Goal: Information Seeking & Learning: Check status

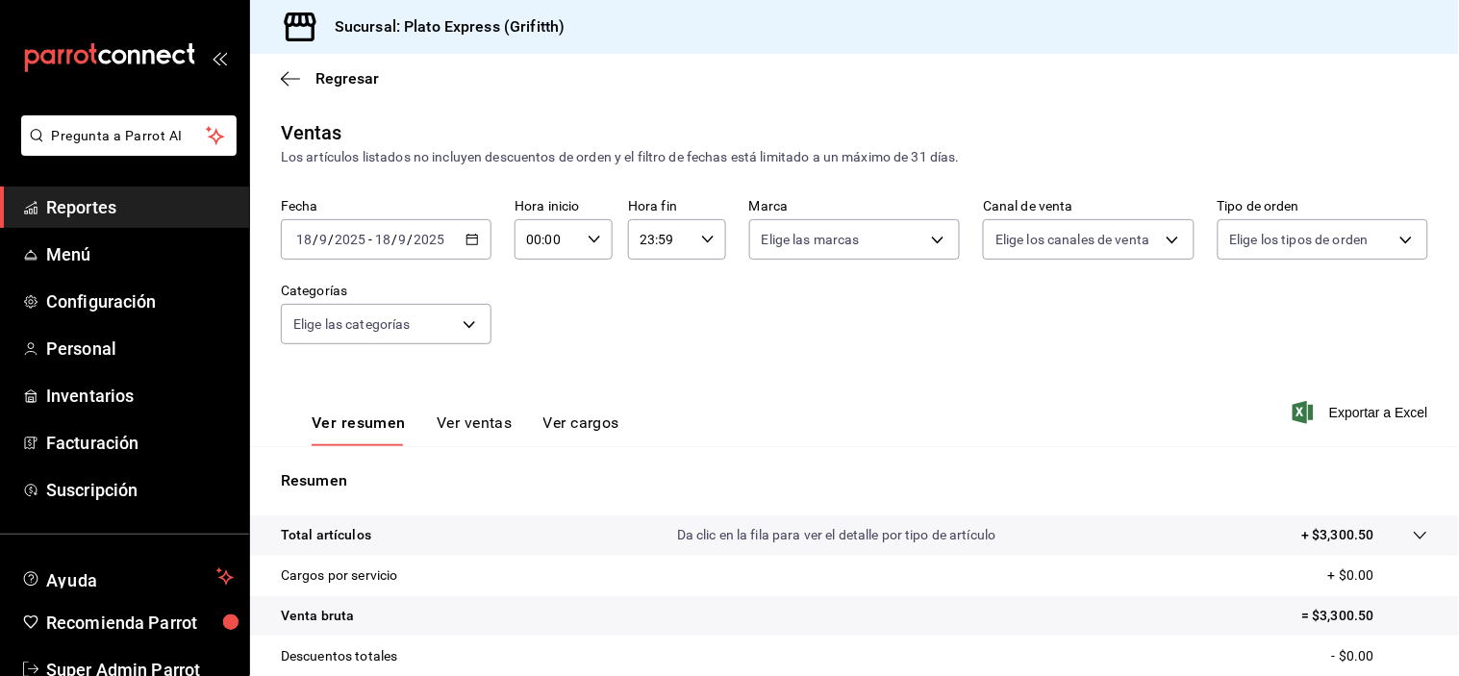
scroll to position [101, 0]
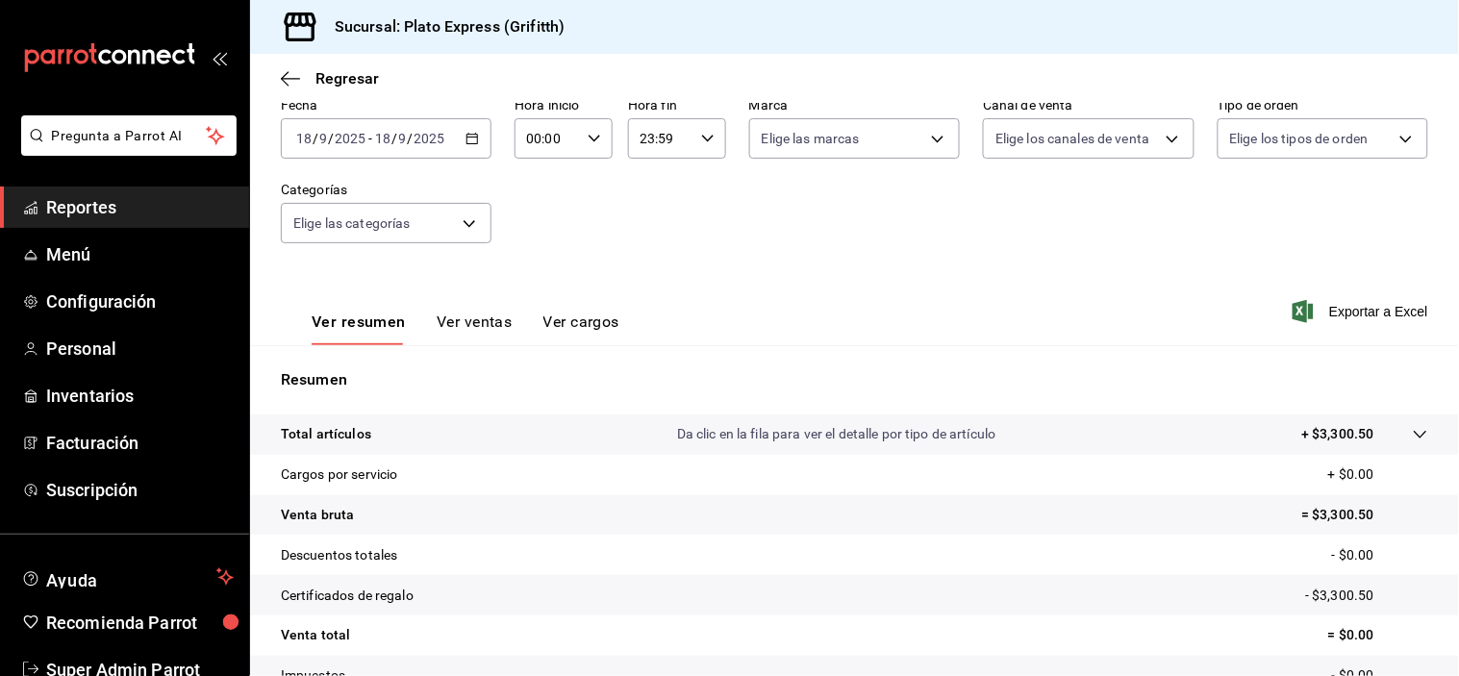
click at [584, 158] on div "00:00 Hora inicio" at bounding box center [564, 138] width 98 height 40
click at [587, 169] on button "00" at bounding box center [584, 187] width 40 height 38
click at [747, 232] on div at bounding box center [729, 338] width 1459 height 676
click at [496, 319] on button "Ver ventas" at bounding box center [475, 329] width 76 height 33
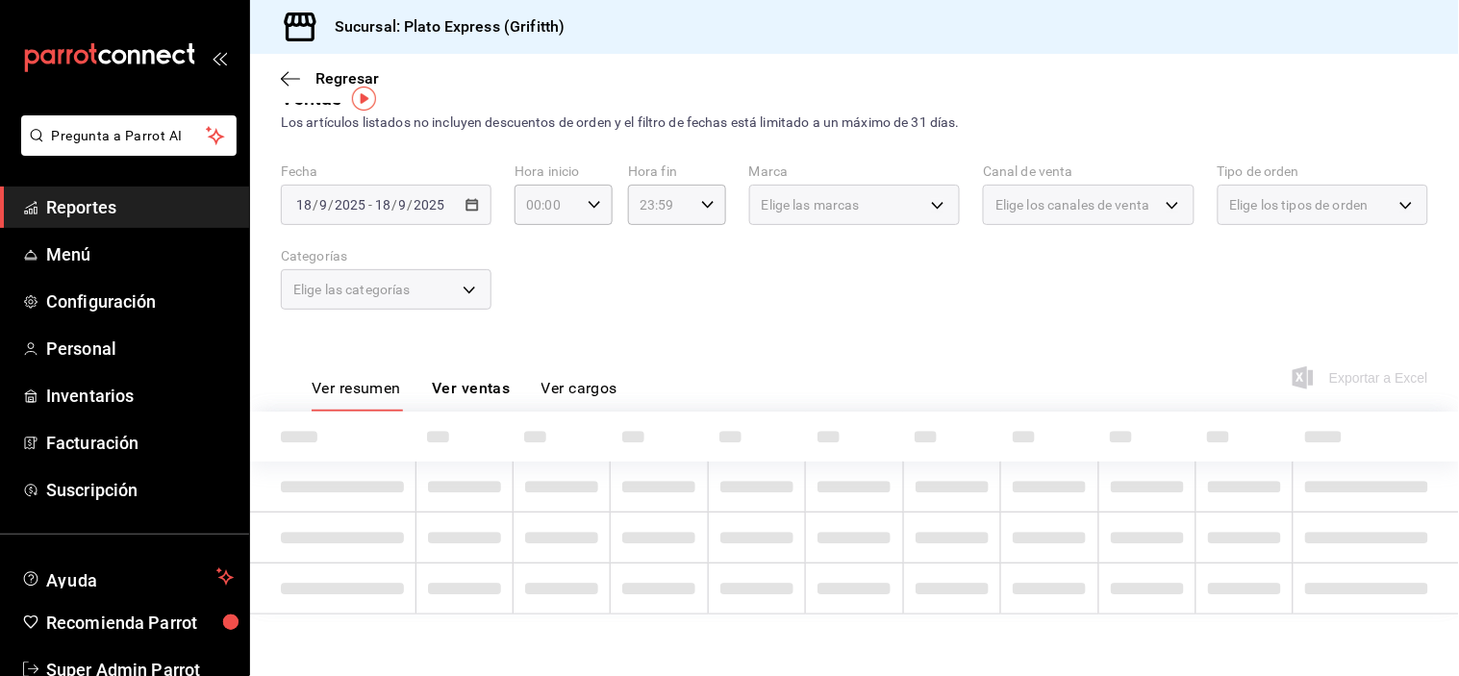
scroll to position [101, 0]
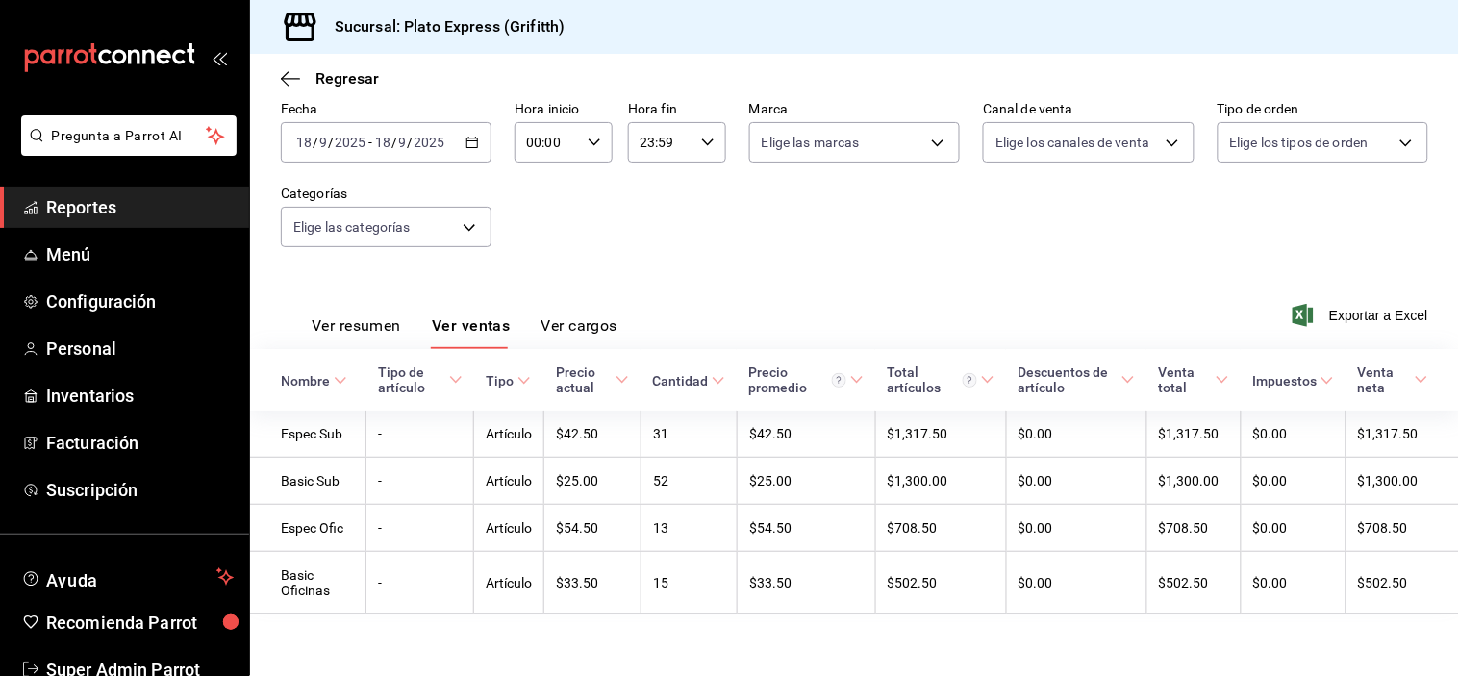
click at [371, 316] on button "Ver resumen" at bounding box center [356, 332] width 89 height 33
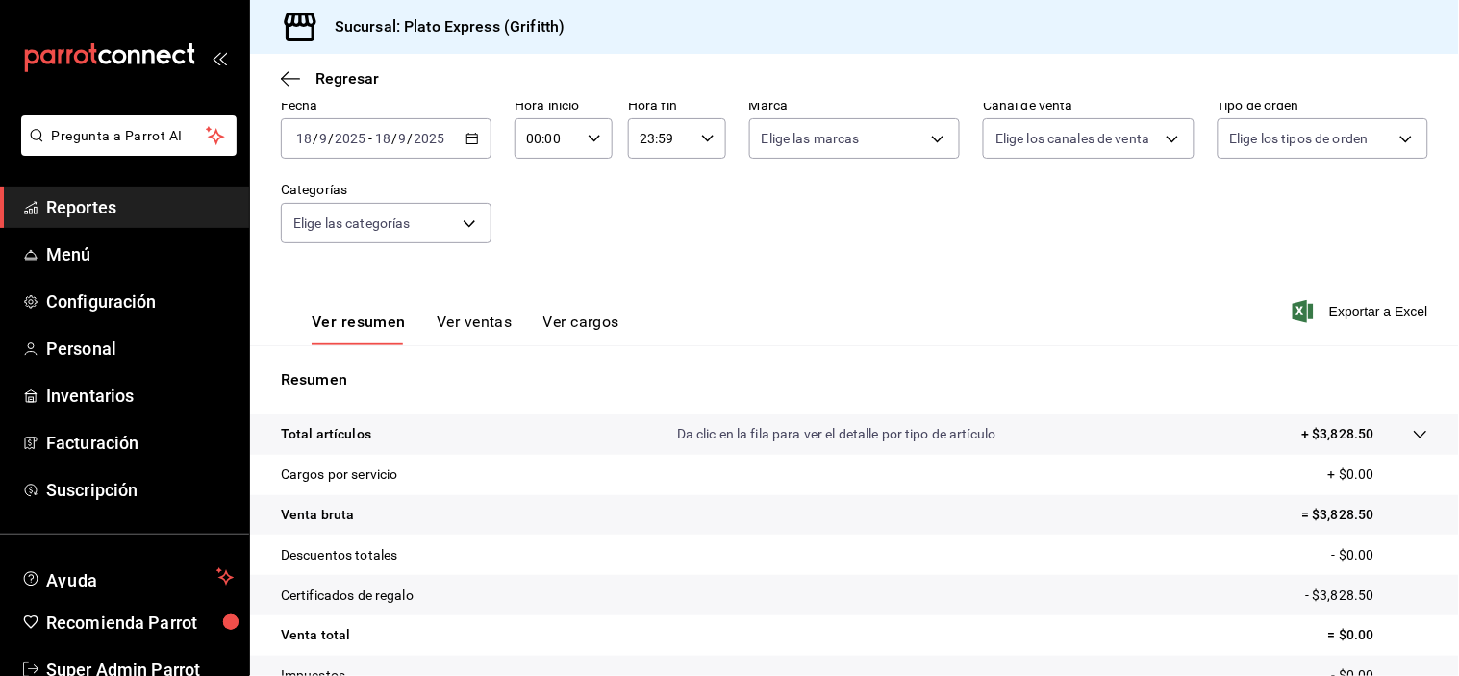
click at [588, 154] on div "00:00 Hora inicio" at bounding box center [564, 138] width 98 height 40
click at [581, 180] on span "00" at bounding box center [583, 187] width 17 height 15
click at [585, 180] on span "00" at bounding box center [583, 187] width 17 height 15
click at [593, 180] on button "00" at bounding box center [584, 187] width 40 height 38
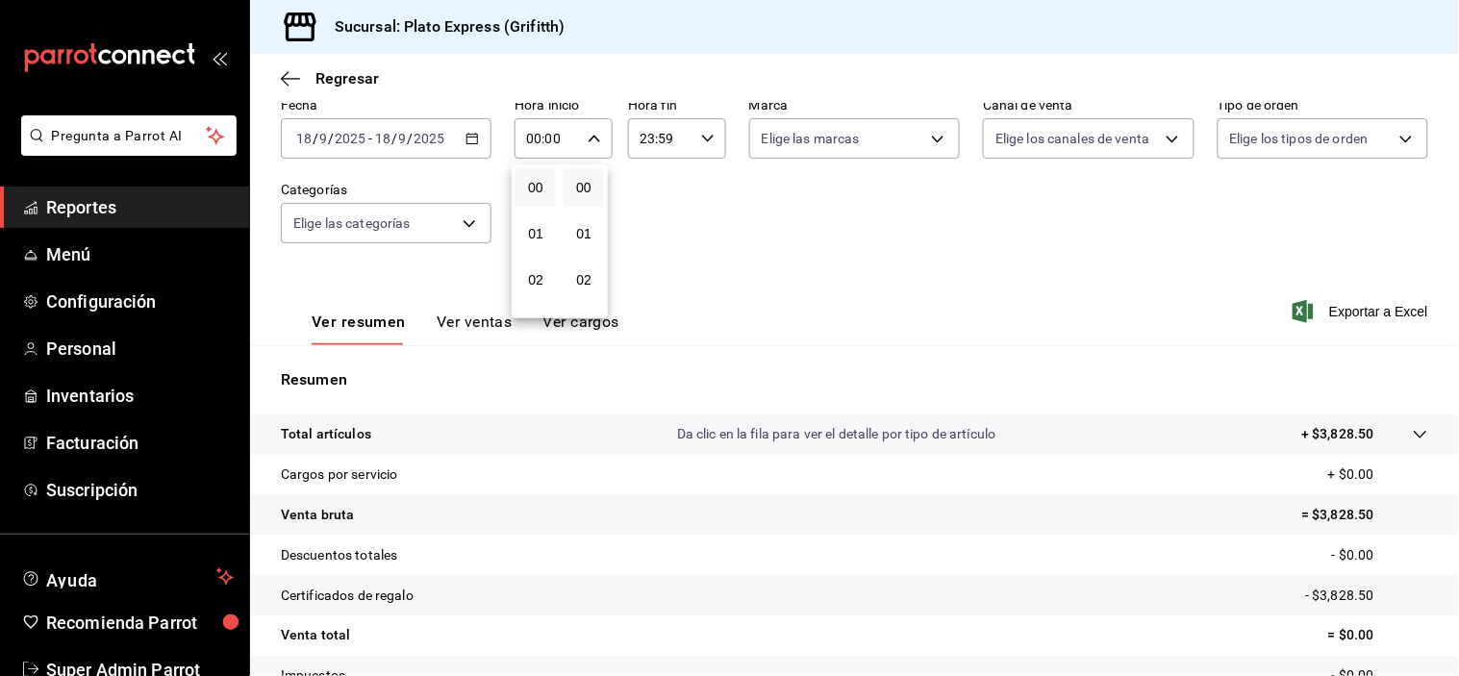
click at [593, 180] on button "00" at bounding box center [584, 187] width 40 height 38
click at [599, 185] on button "00" at bounding box center [584, 187] width 40 height 38
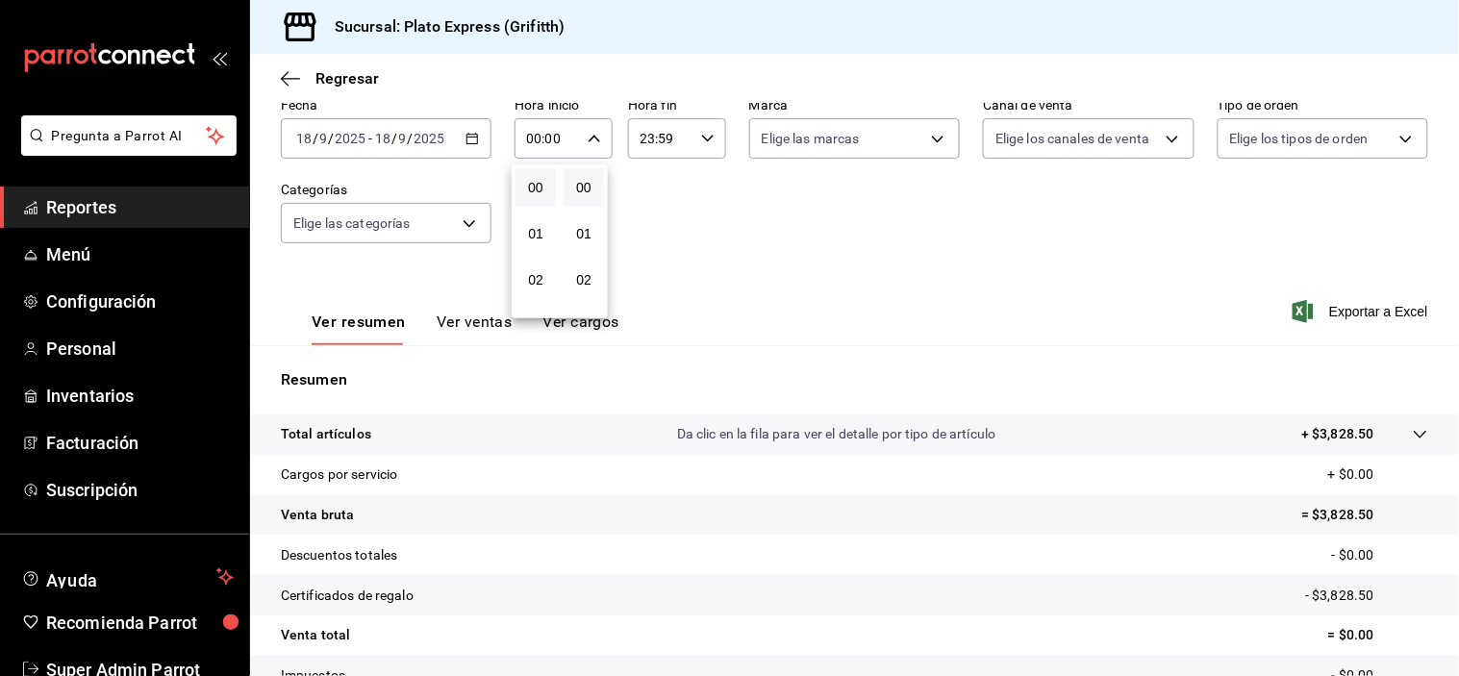
click at [599, 185] on button "00" at bounding box center [584, 187] width 40 height 38
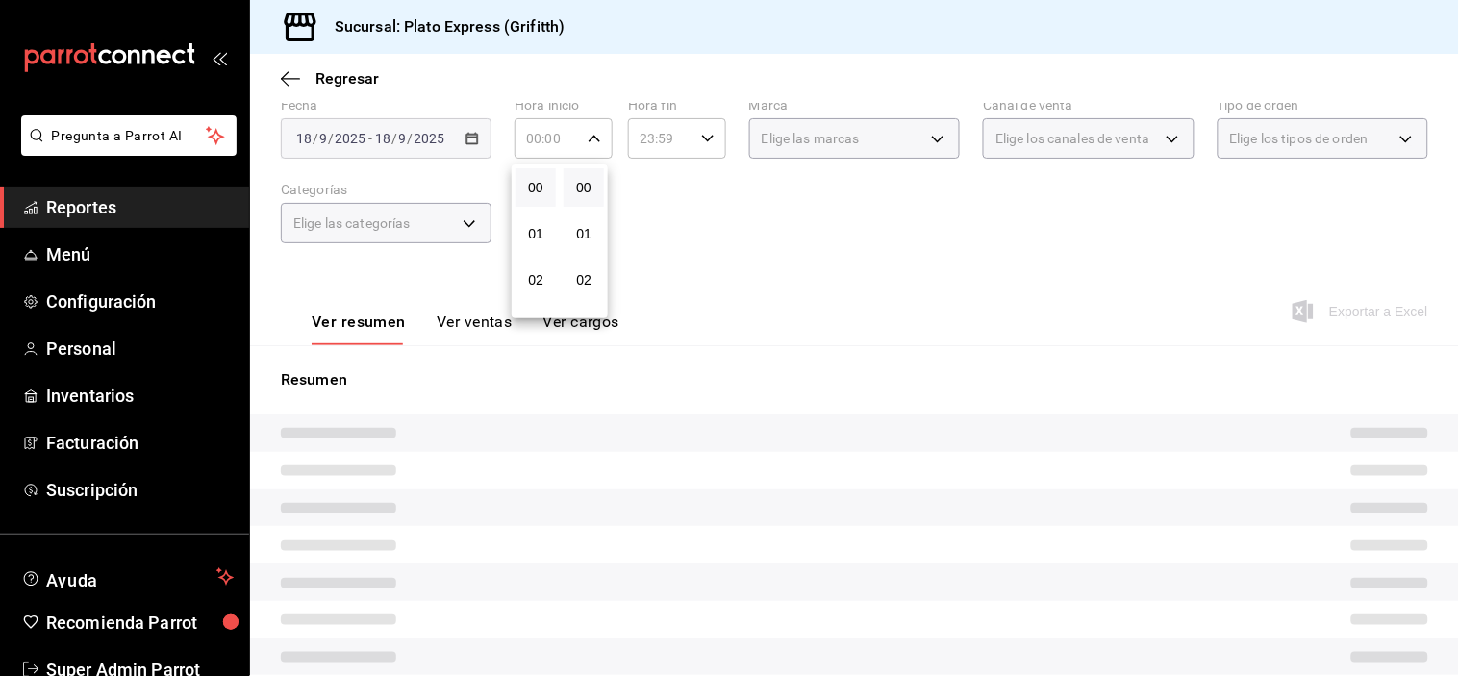
click at [599, 185] on button "00" at bounding box center [584, 187] width 40 height 38
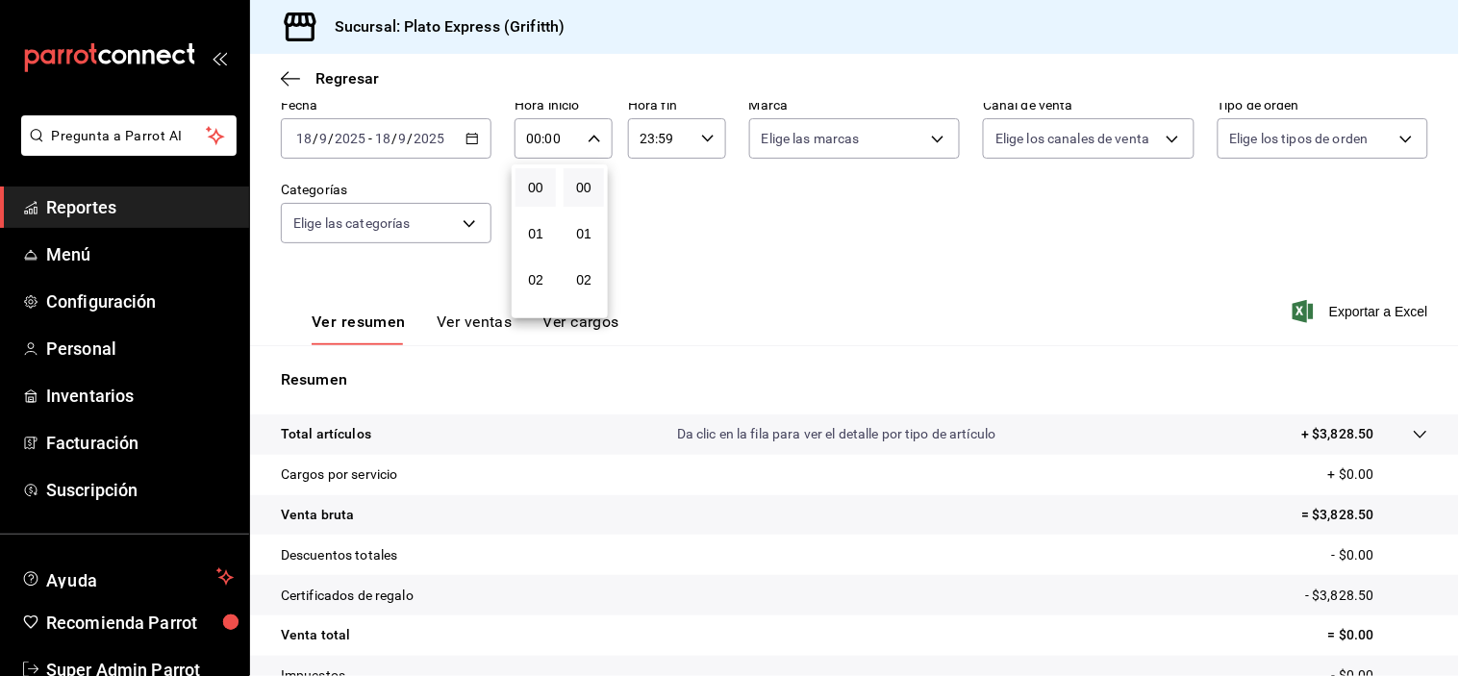
click at [599, 185] on button "00" at bounding box center [584, 187] width 40 height 38
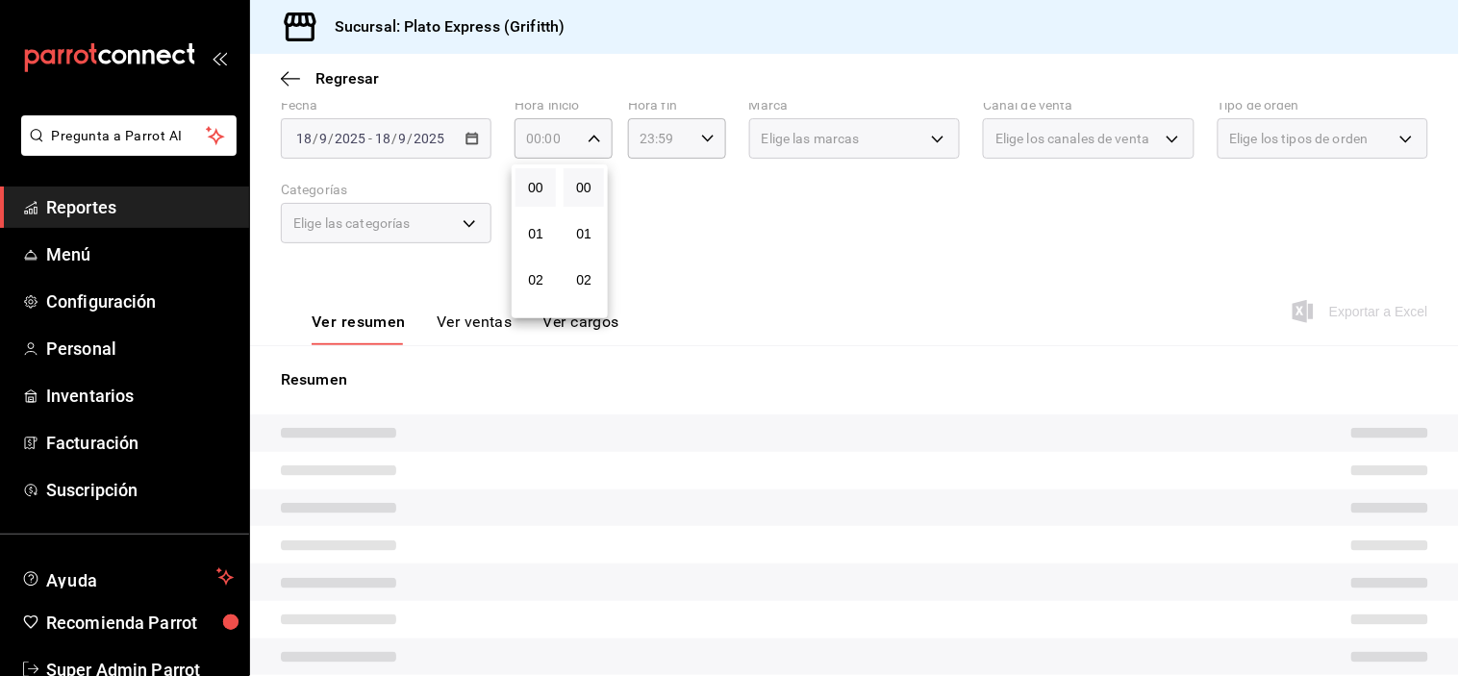
click at [599, 185] on button "00" at bounding box center [584, 187] width 40 height 38
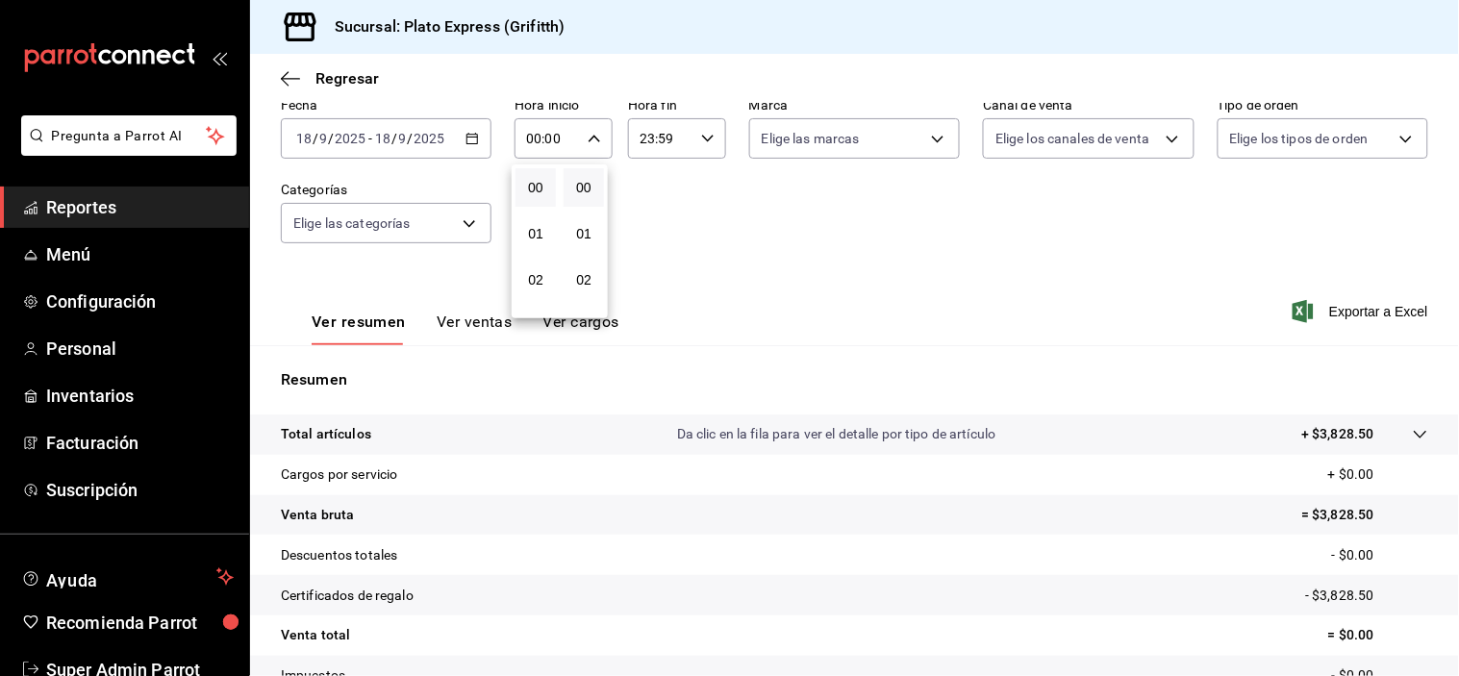
click at [599, 185] on button "00" at bounding box center [584, 187] width 40 height 38
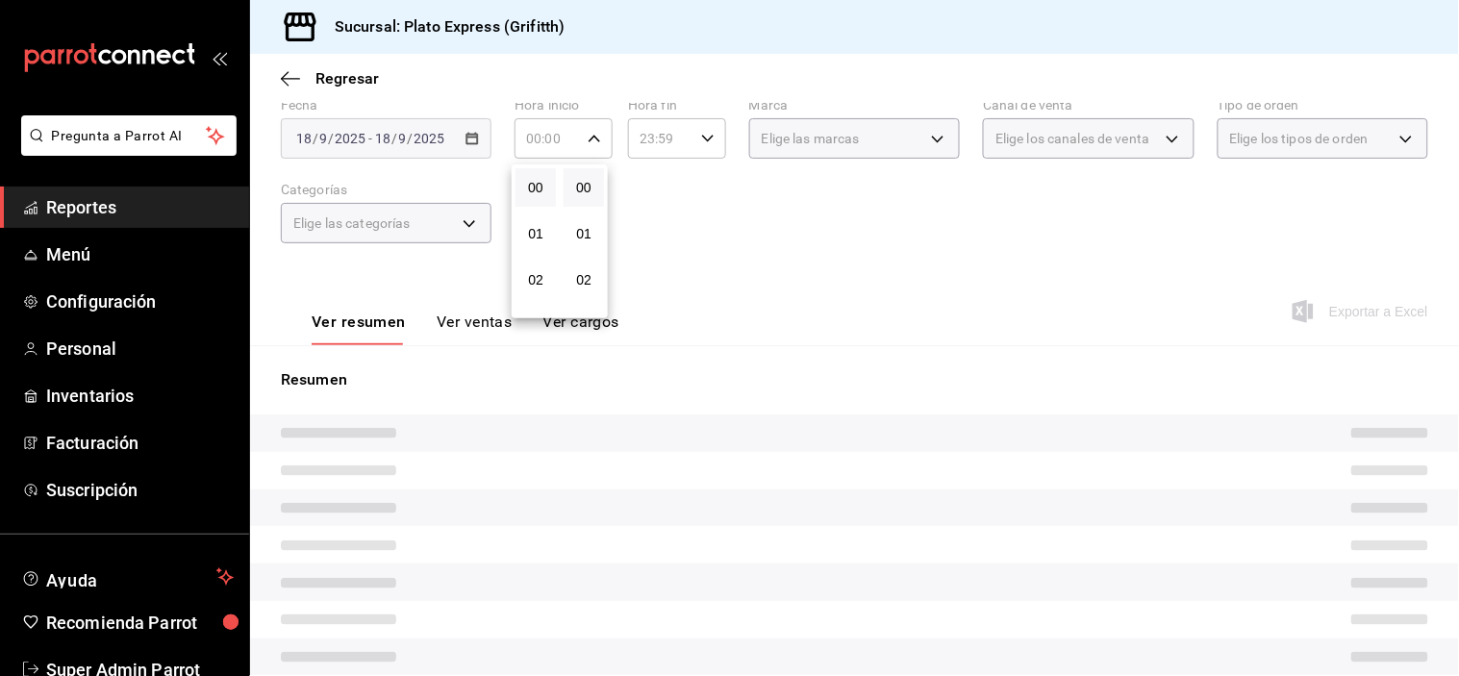
click at [599, 185] on button "00" at bounding box center [584, 187] width 40 height 38
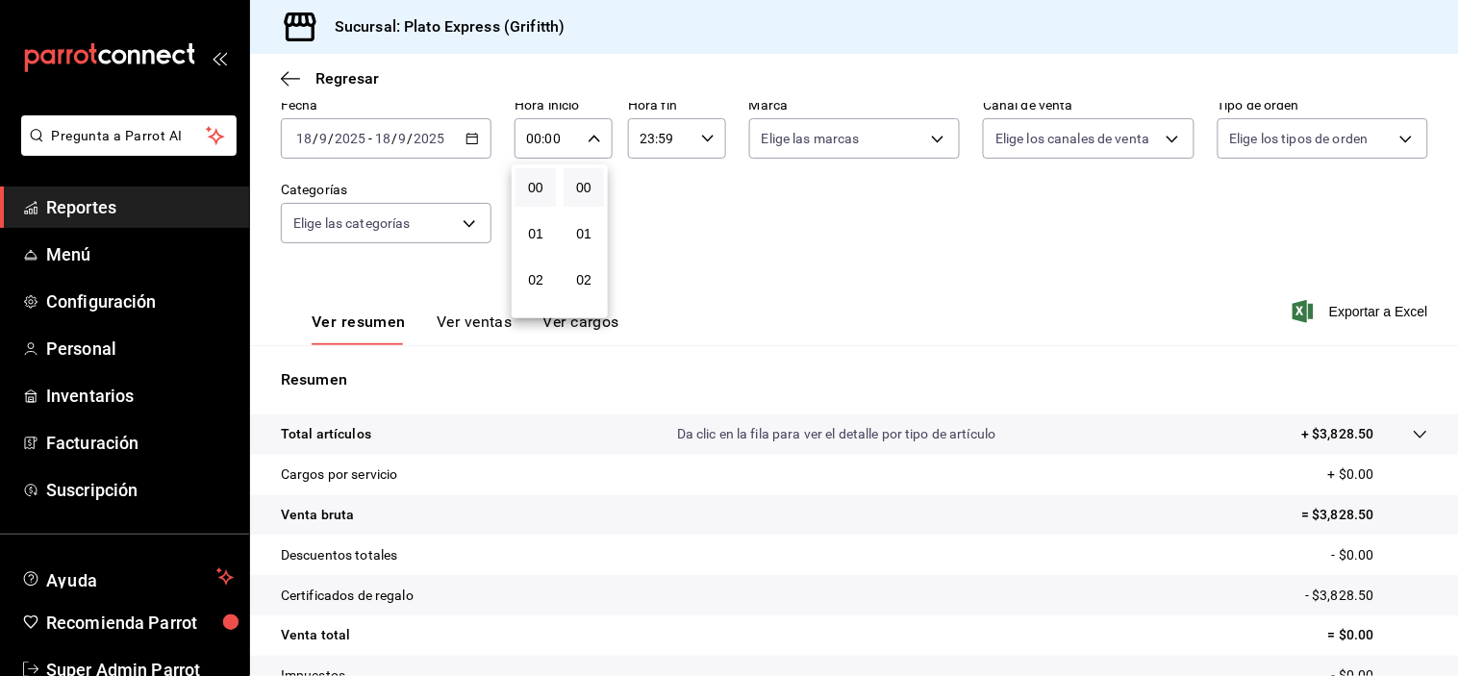
click at [599, 185] on button "00" at bounding box center [584, 187] width 40 height 38
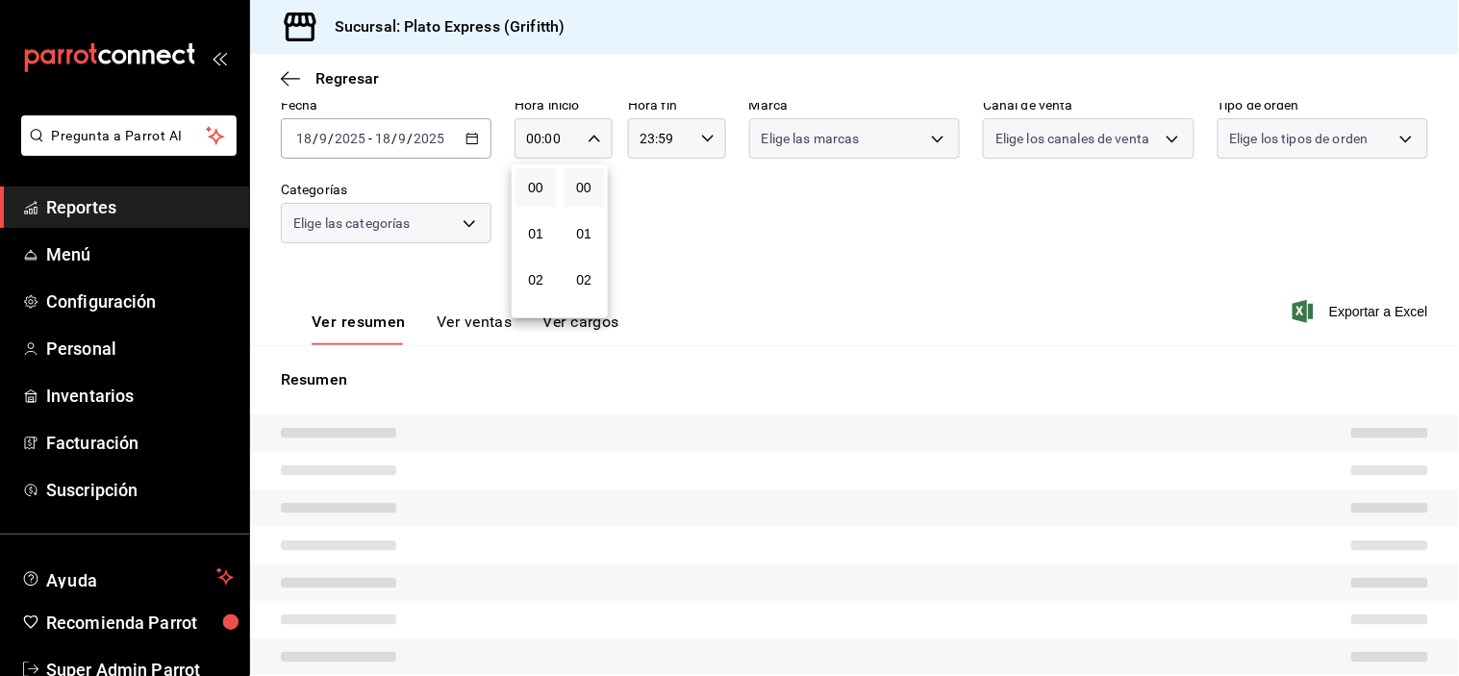
click at [599, 185] on button "00" at bounding box center [584, 187] width 40 height 38
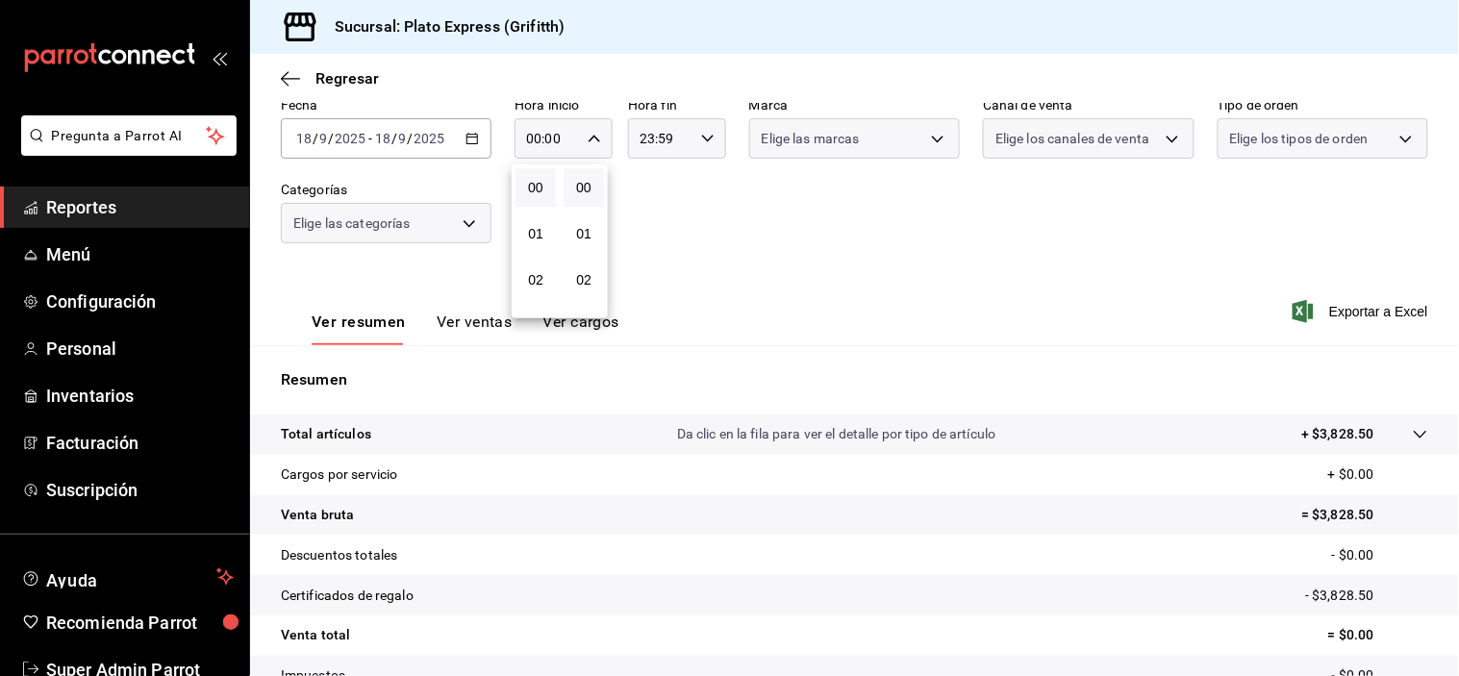
click at [599, 185] on button "00" at bounding box center [584, 187] width 40 height 38
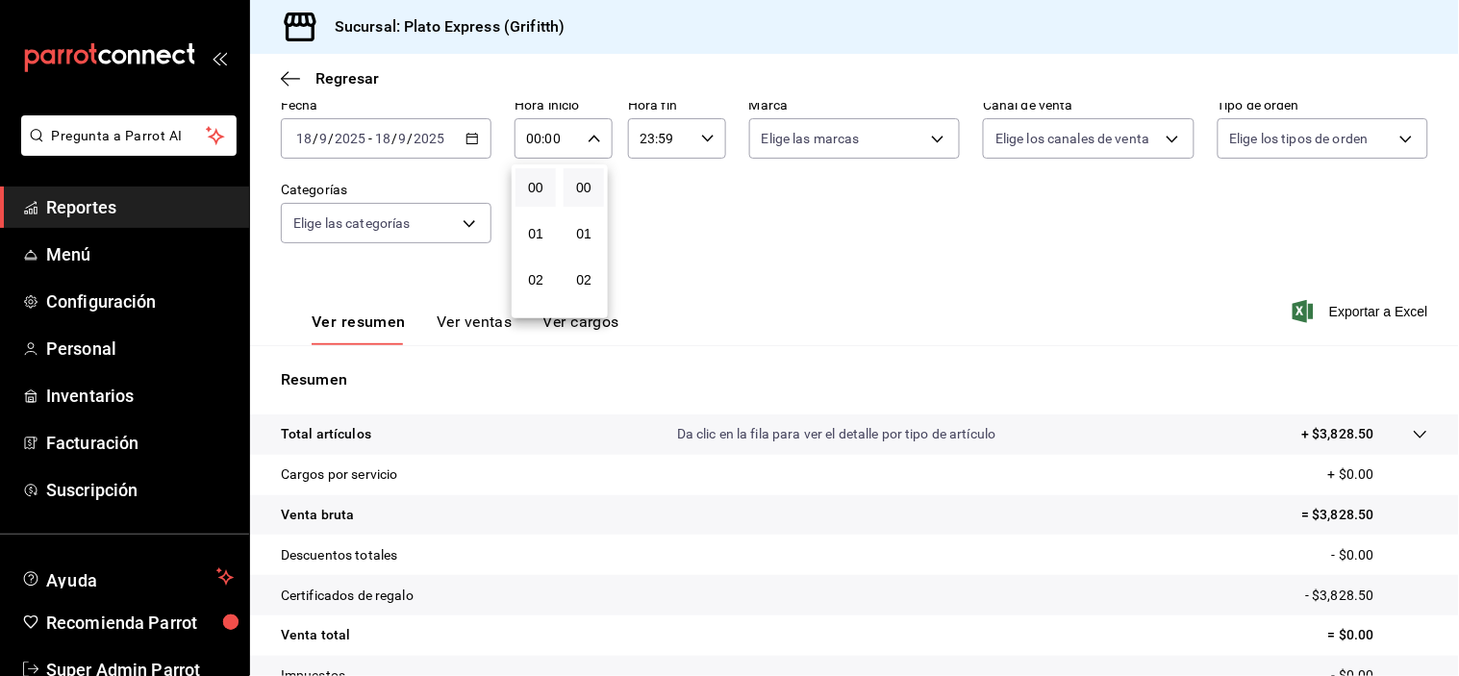
click at [599, 185] on button "00" at bounding box center [584, 187] width 40 height 38
click at [596, 187] on button "00" at bounding box center [584, 187] width 40 height 38
click at [593, 187] on button "00" at bounding box center [584, 187] width 40 height 38
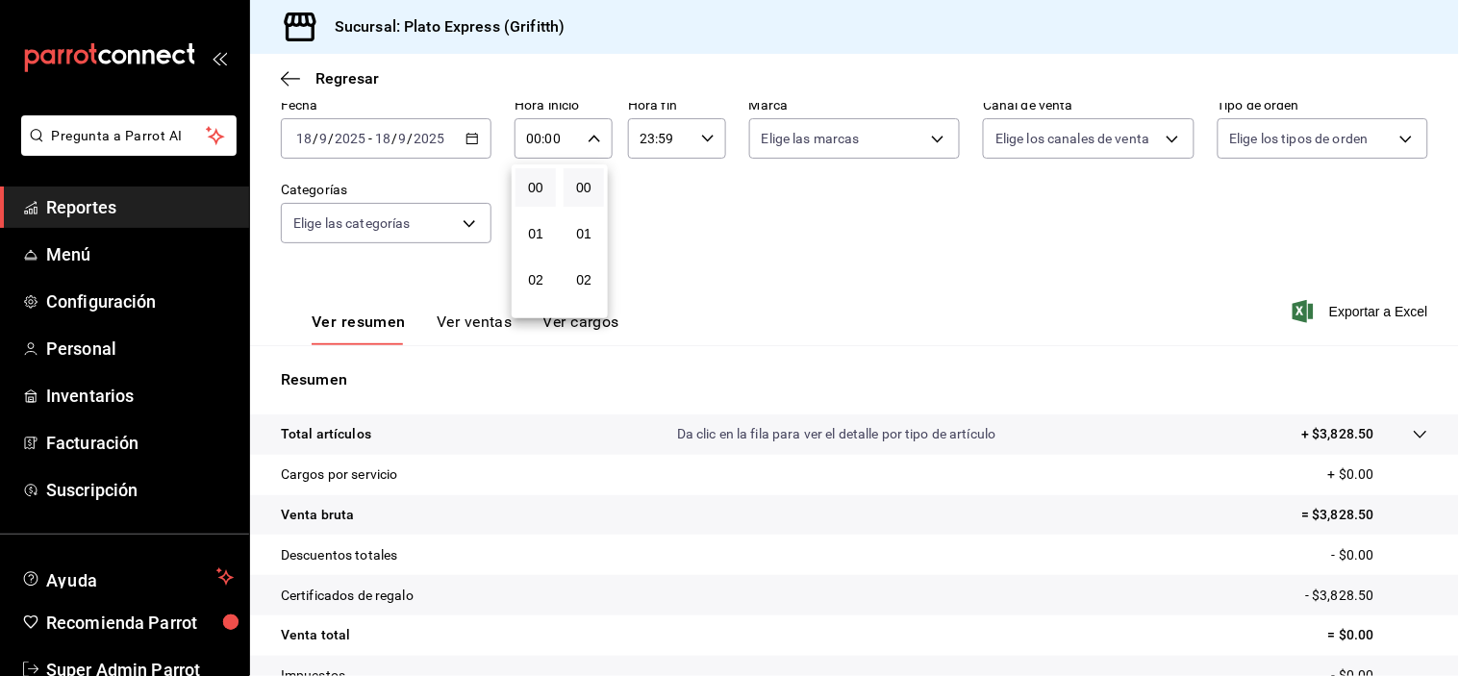
click at [593, 187] on button "00" at bounding box center [584, 187] width 40 height 38
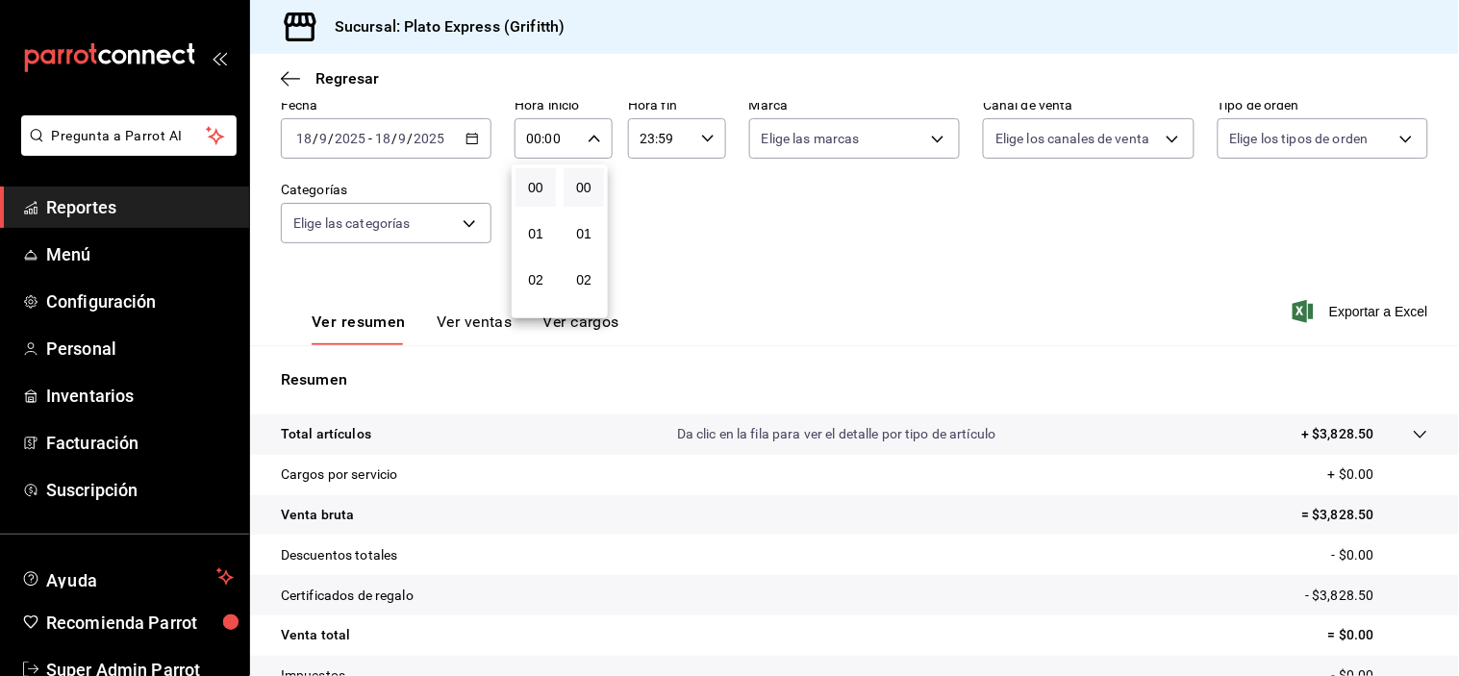
click at [593, 187] on button "00" at bounding box center [584, 187] width 40 height 38
click at [593, 189] on button "00" at bounding box center [584, 187] width 40 height 38
click at [580, 185] on span "00" at bounding box center [583, 187] width 17 height 15
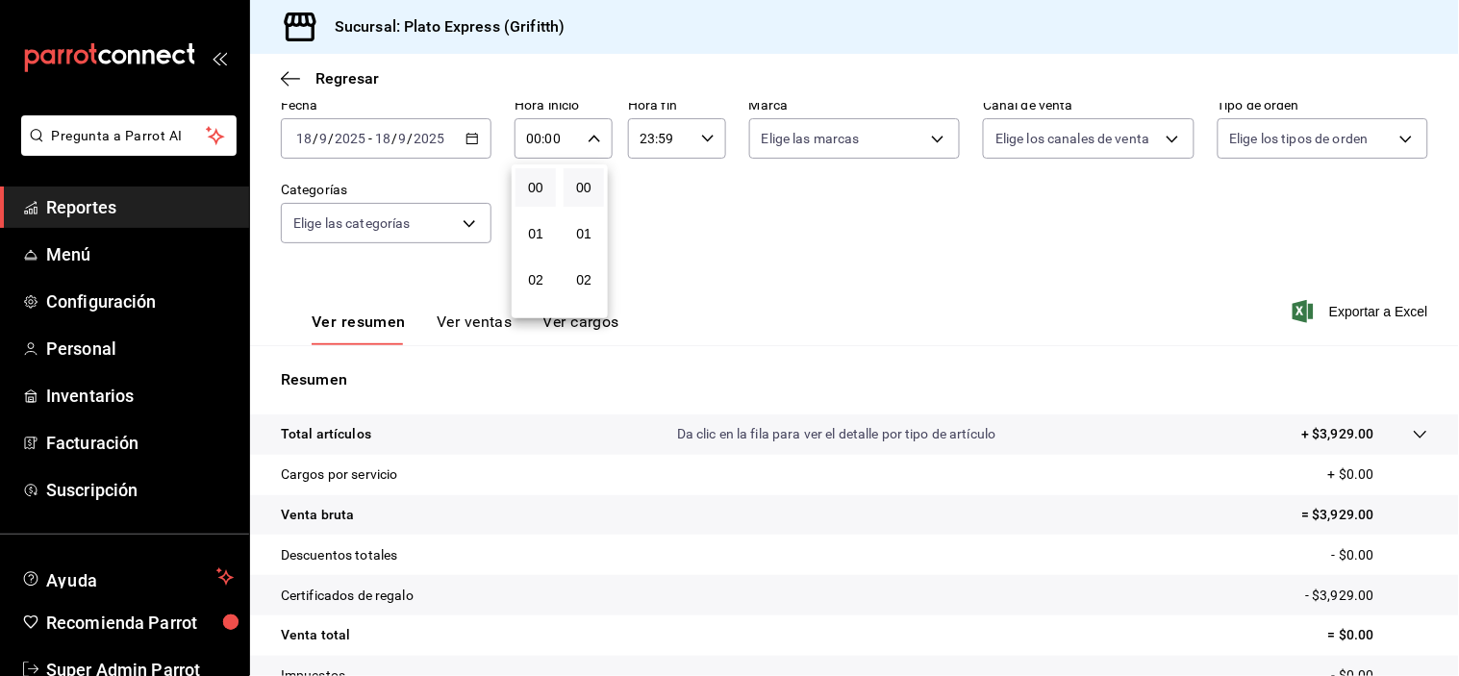
click at [113, 315] on div at bounding box center [729, 338] width 1459 height 676
click at [114, 298] on span "Configuración" at bounding box center [140, 302] width 188 height 26
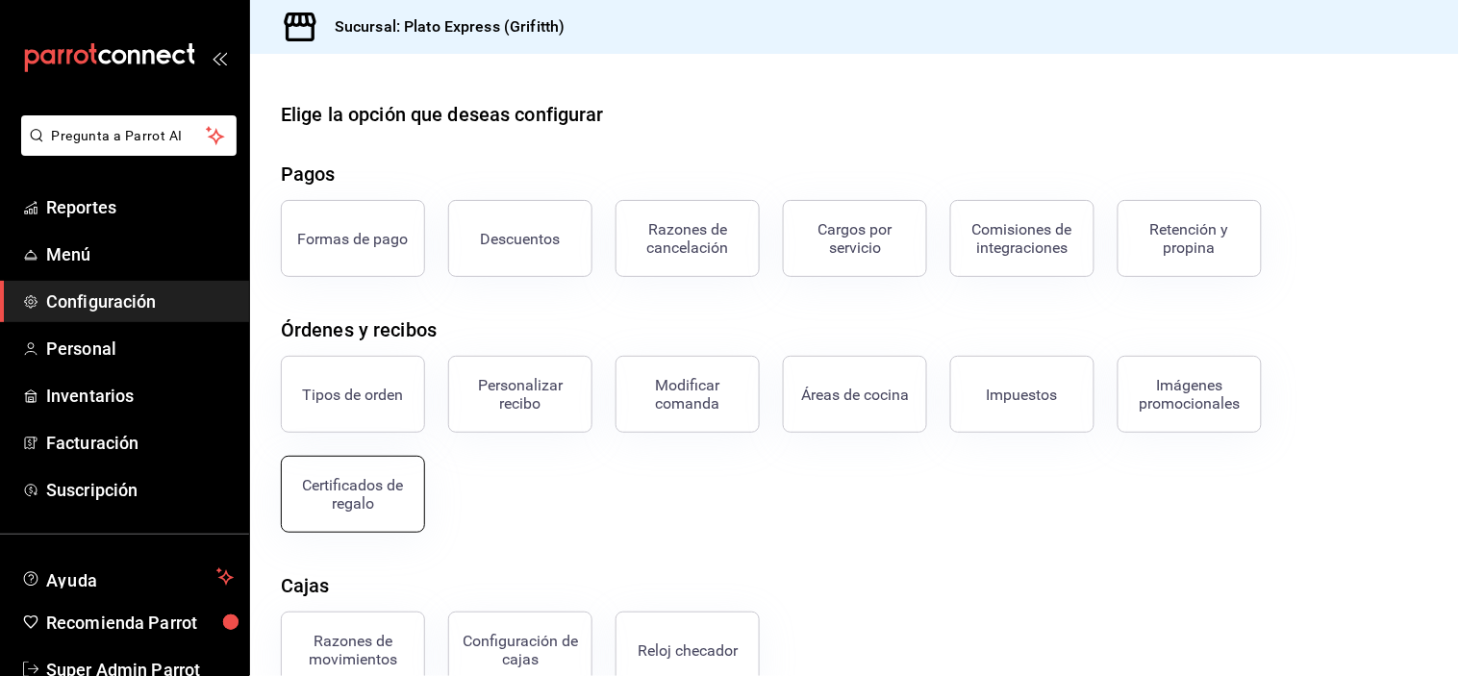
click at [375, 465] on button "Certificados de regalo" at bounding box center [353, 494] width 144 height 77
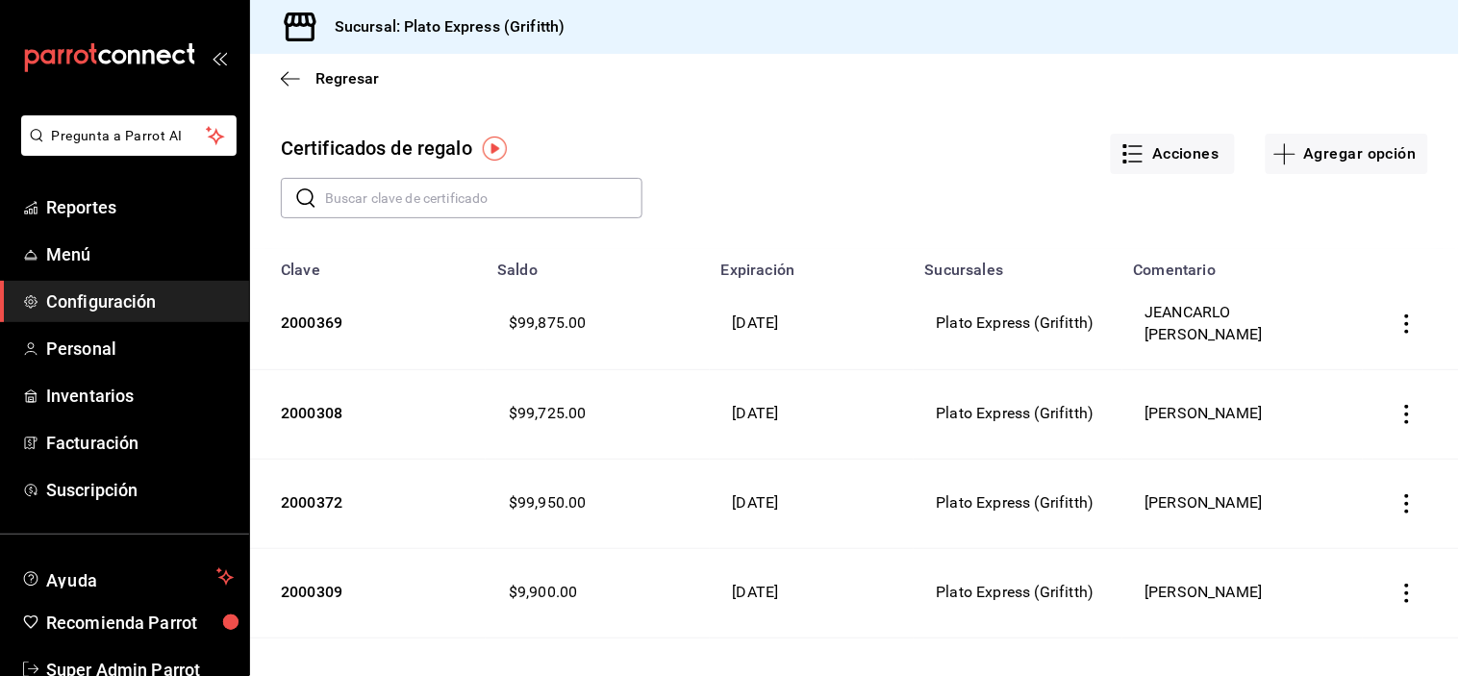
click at [431, 196] on input "text" at bounding box center [483, 198] width 317 height 38
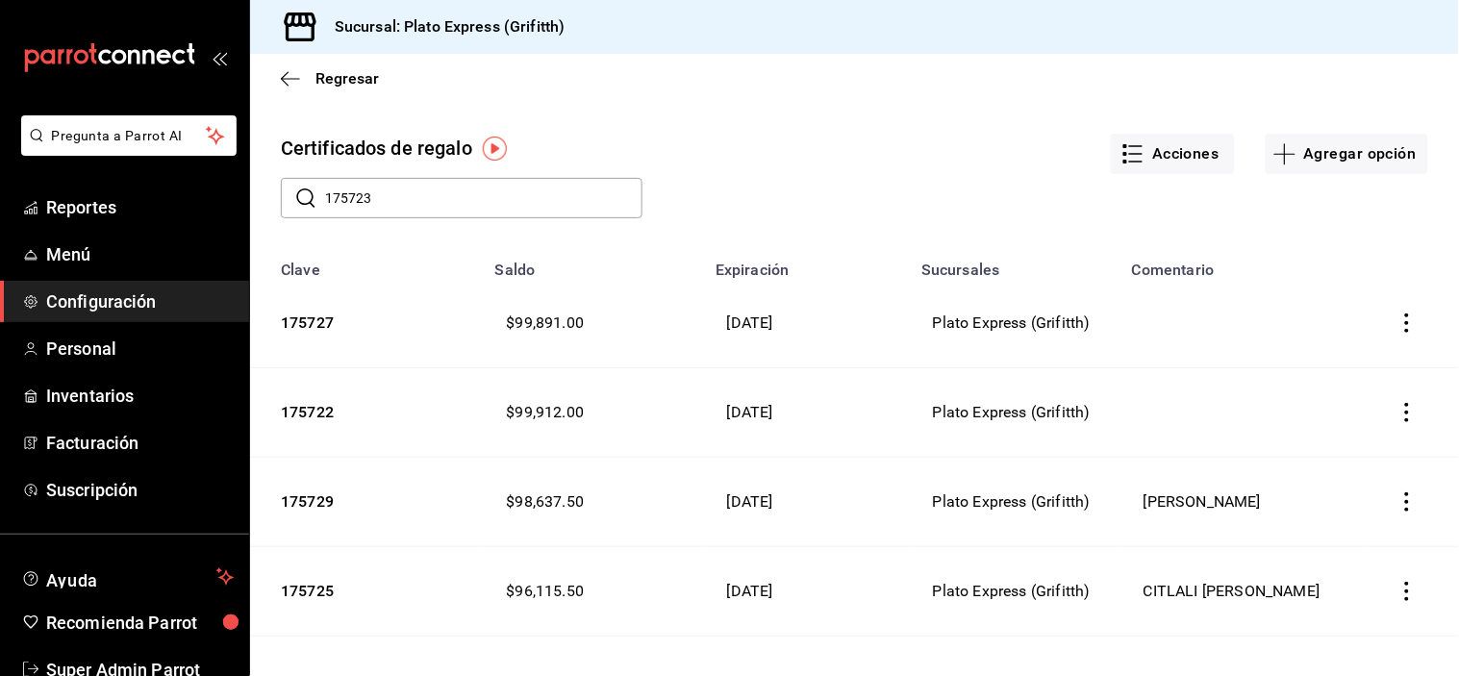
type input "175723"
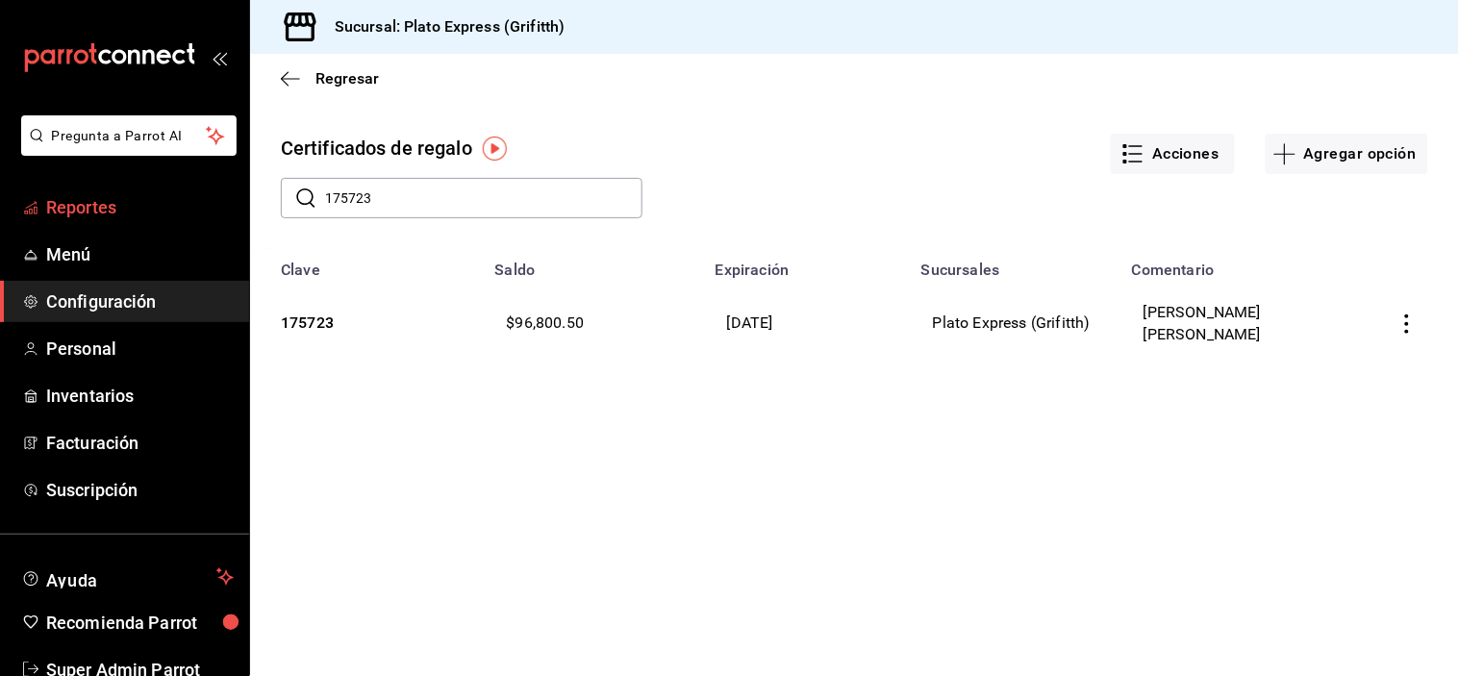
click at [192, 194] on span "Reportes" at bounding box center [140, 207] width 188 height 26
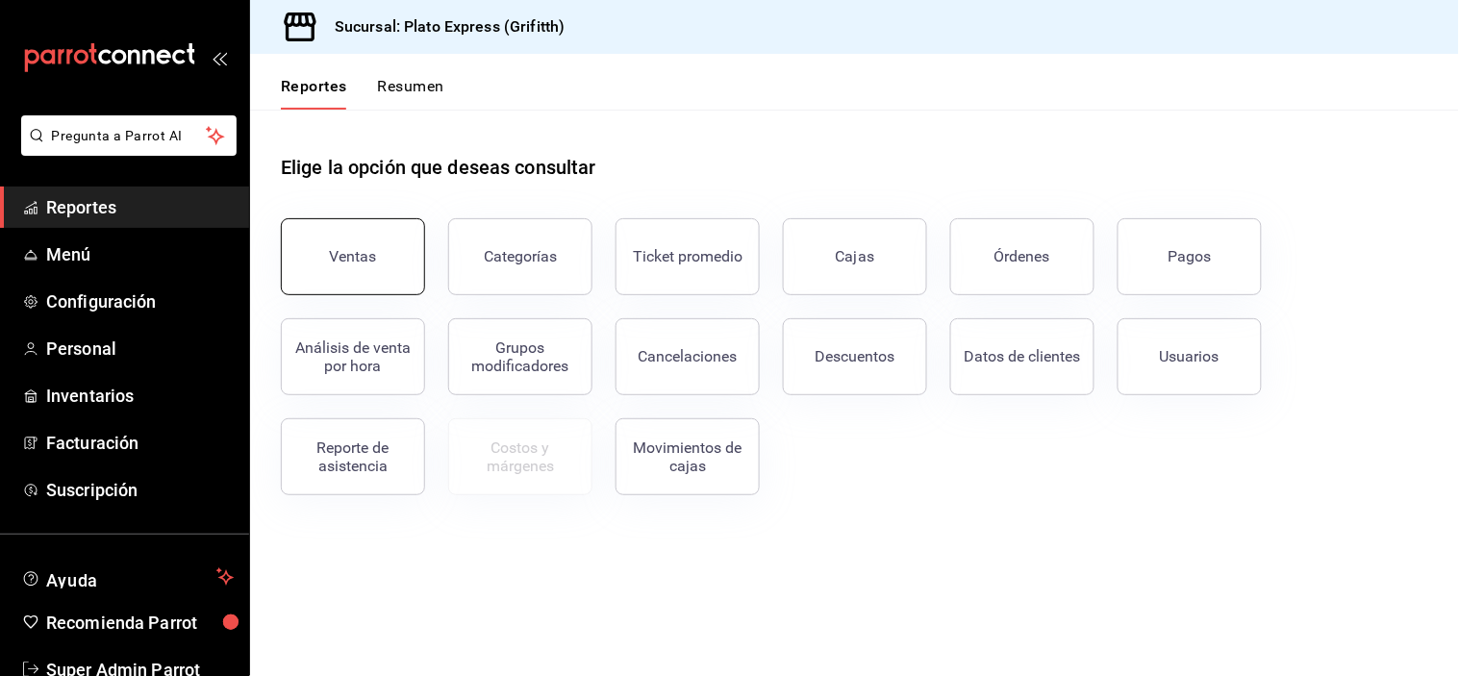
click at [357, 269] on button "Ventas" at bounding box center [353, 256] width 144 height 77
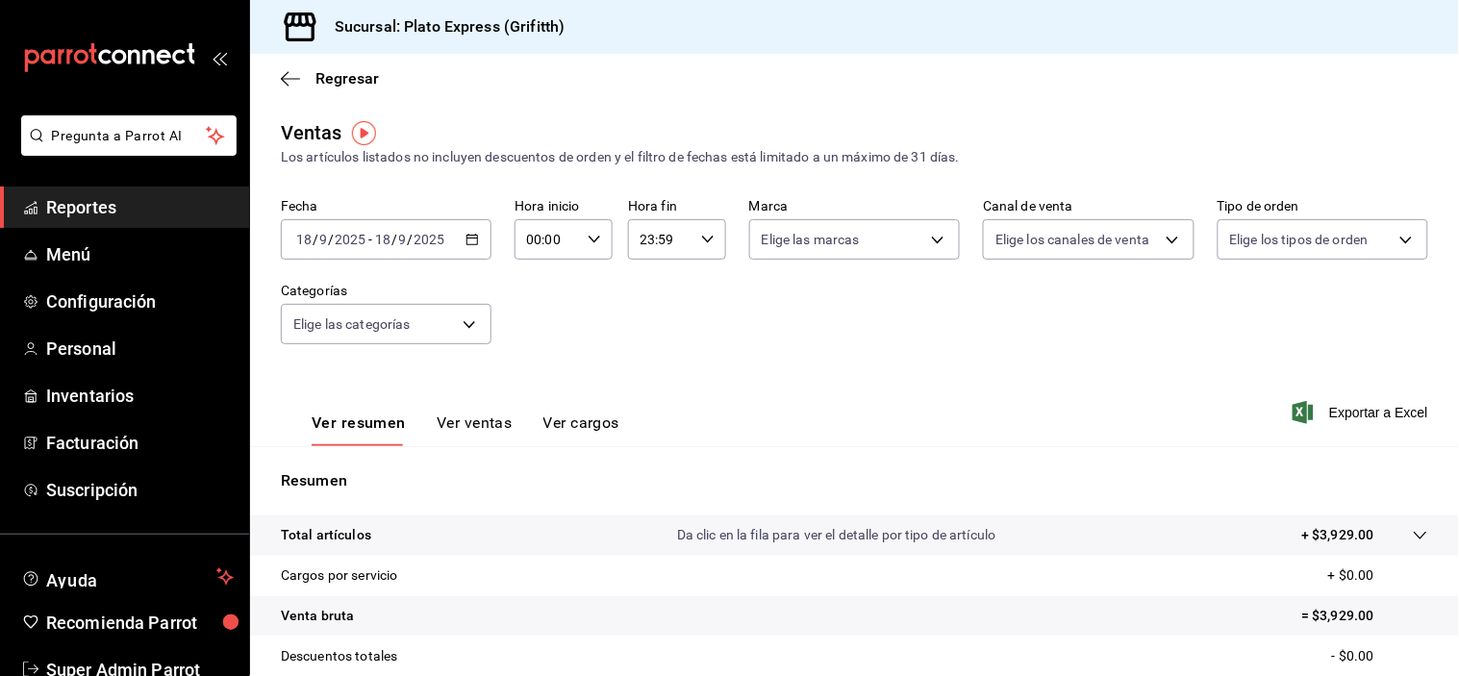
click at [602, 247] on div "00:00 Hora inicio" at bounding box center [564, 239] width 98 height 40
click at [582, 282] on span "00" at bounding box center [583, 289] width 17 height 15
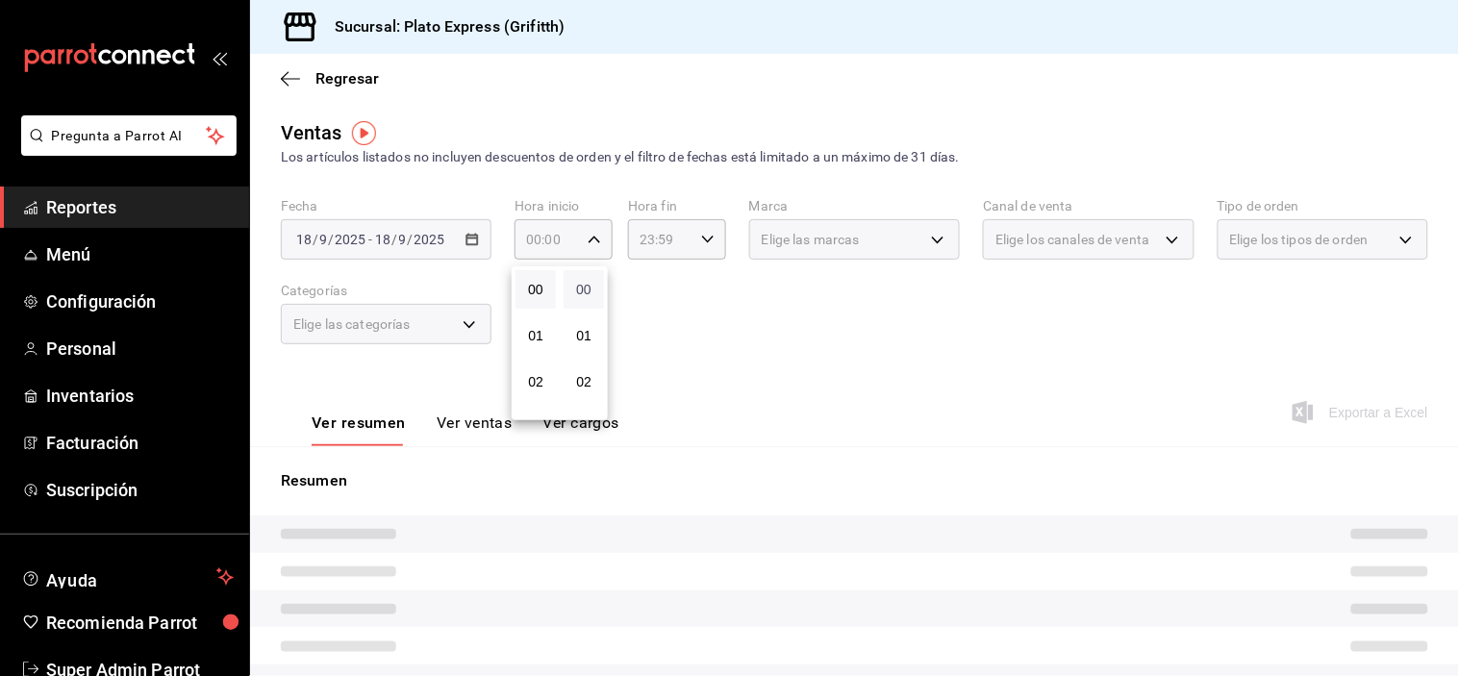
click at [582, 282] on span "00" at bounding box center [583, 289] width 17 height 15
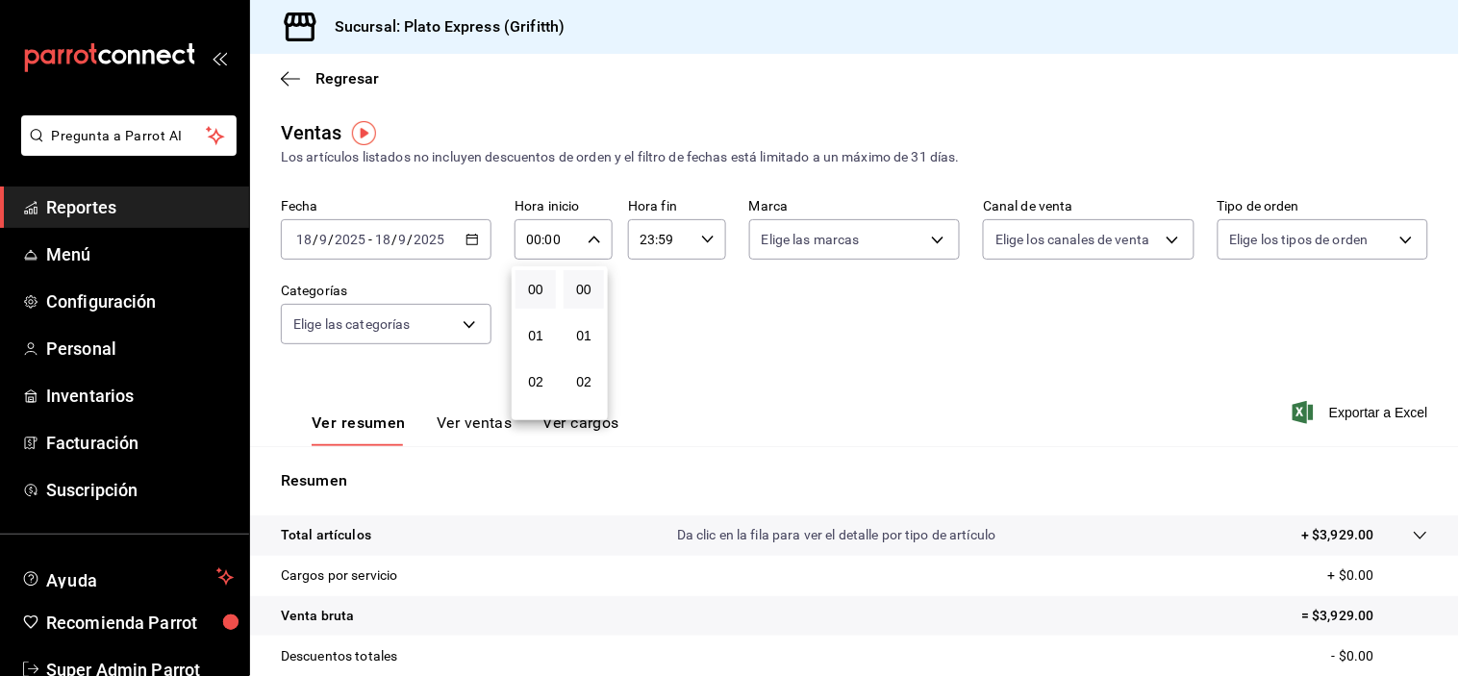
click at [593, 275] on button "00" at bounding box center [584, 289] width 40 height 38
click at [589, 277] on button "00" at bounding box center [584, 289] width 40 height 38
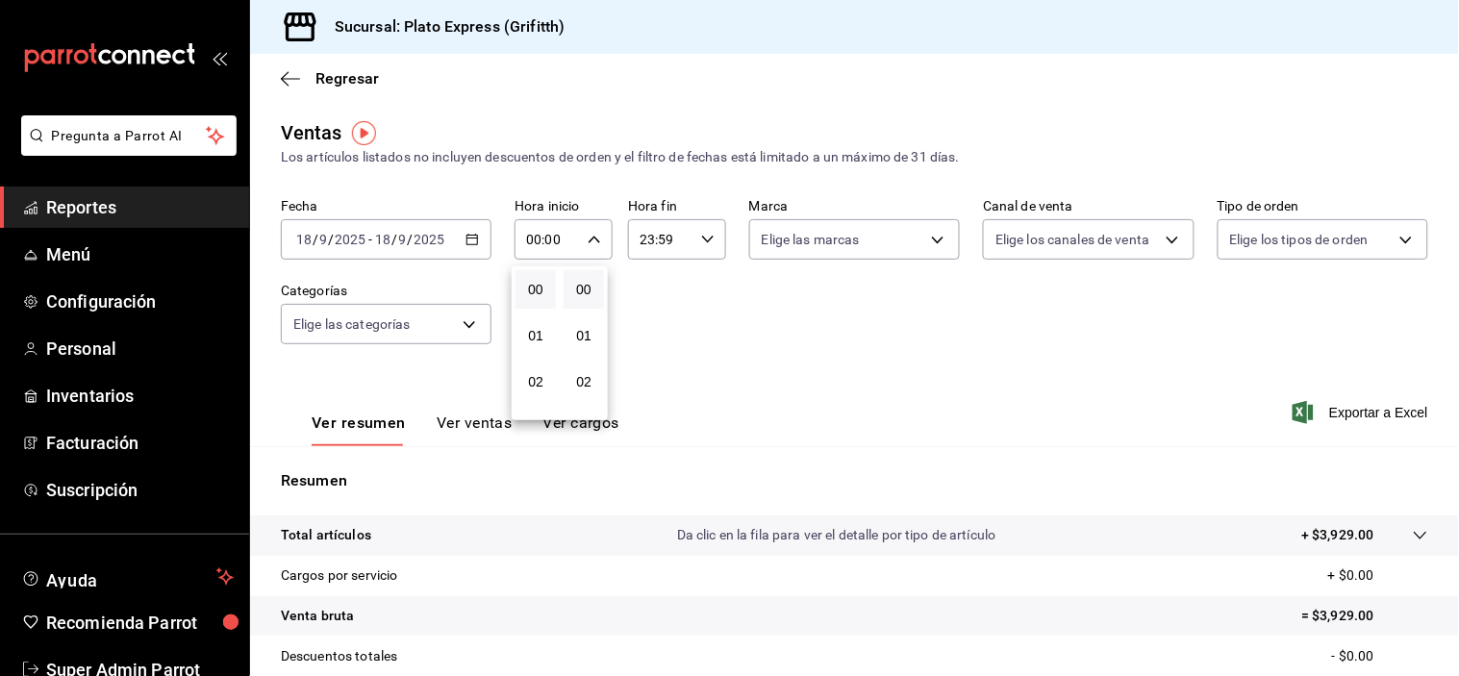
click at [589, 277] on button "00" at bounding box center [584, 289] width 40 height 38
click at [584, 284] on span "00" at bounding box center [583, 289] width 17 height 15
click at [584, 285] on span "00" at bounding box center [583, 289] width 17 height 15
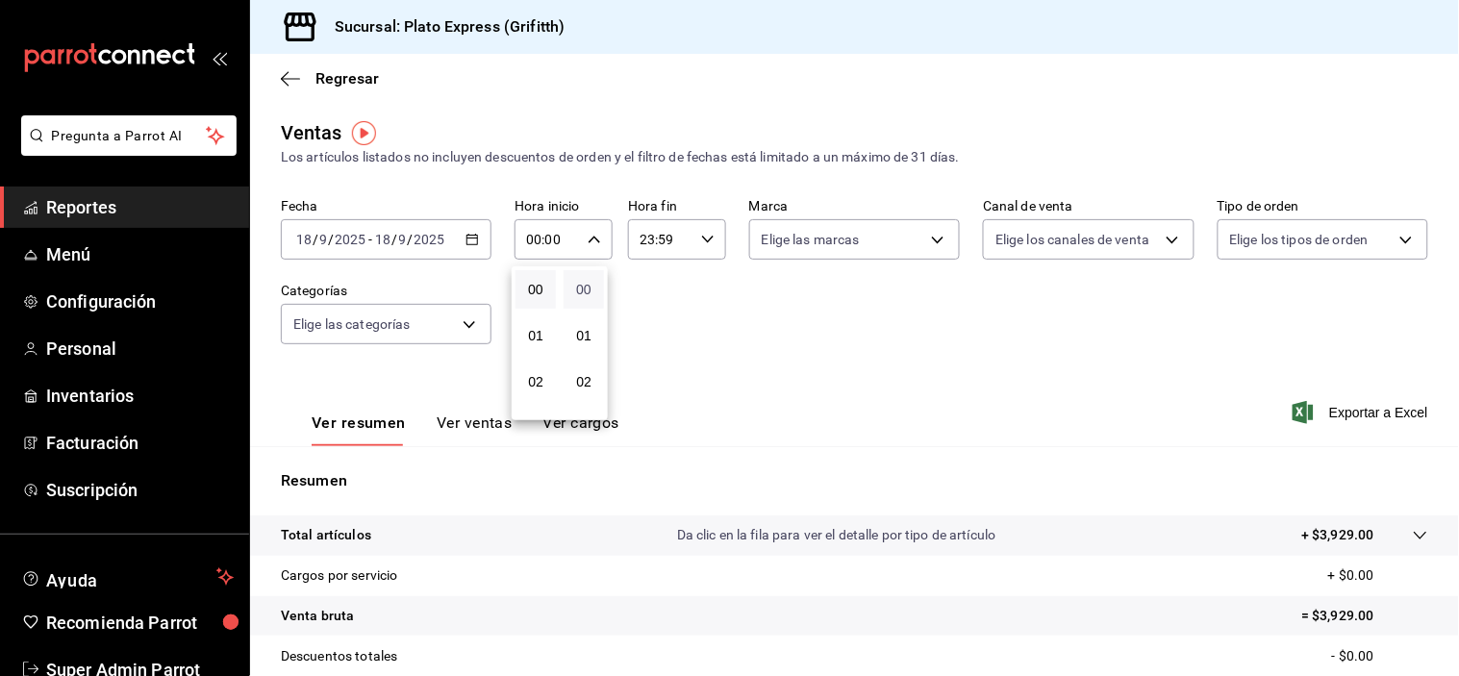
click at [584, 285] on span "00" at bounding box center [583, 289] width 17 height 15
click at [639, 333] on div at bounding box center [729, 338] width 1459 height 676
